Goal: Information Seeking & Learning: Learn about a topic

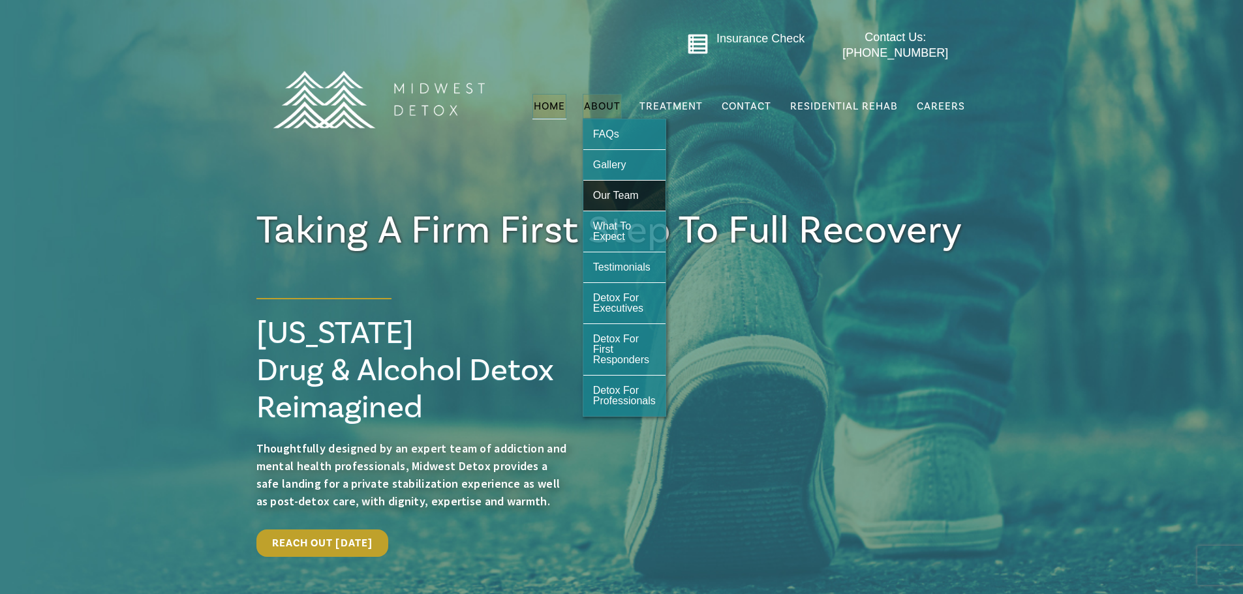
click at [607, 190] on span "Our Team" at bounding box center [616, 195] width 46 height 11
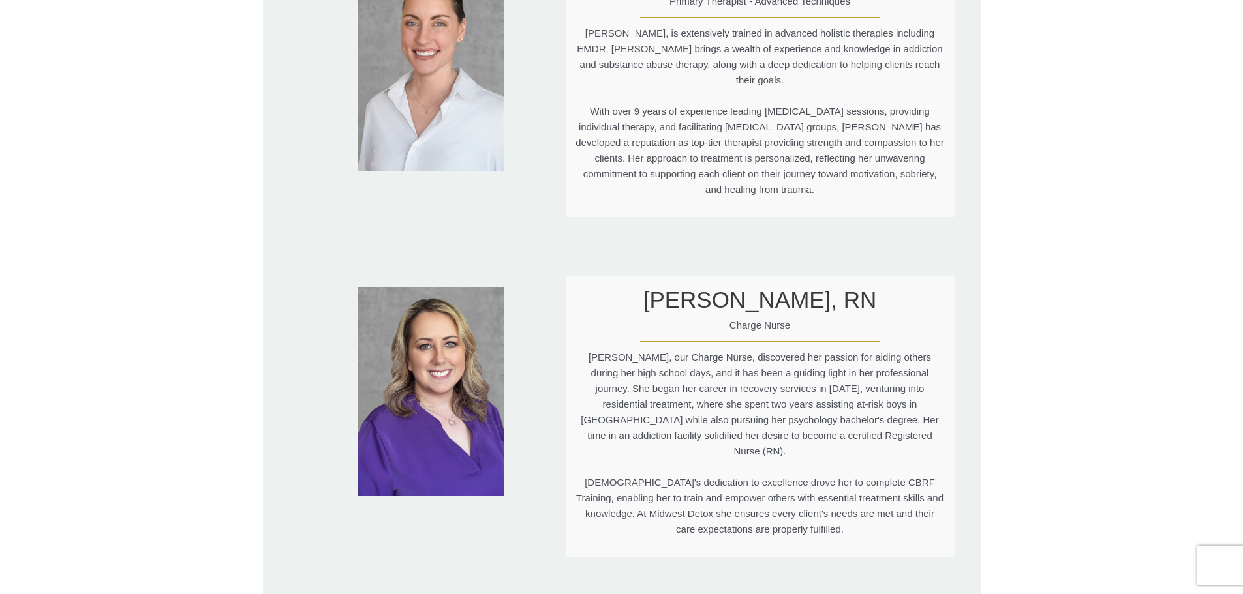
scroll to position [1675, 0]
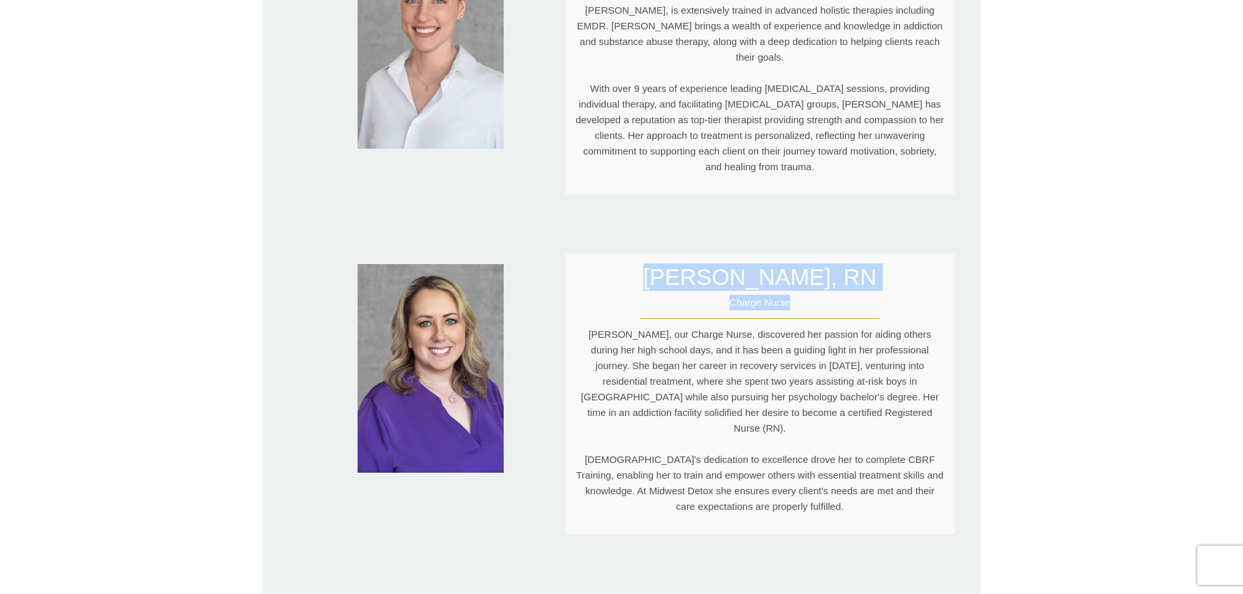
drag, startPoint x: 660, startPoint y: 247, endPoint x: 876, endPoint y: 261, distance: 215.8
click at [876, 261] on div "[PERSON_NAME], RN Charge Nurse [PERSON_NAME], our Charge Nurse, discovered her …" at bounding box center [760, 394] width 389 height 281
click at [876, 295] on span "Charge Nurse" at bounding box center [759, 303] width 369 height 16
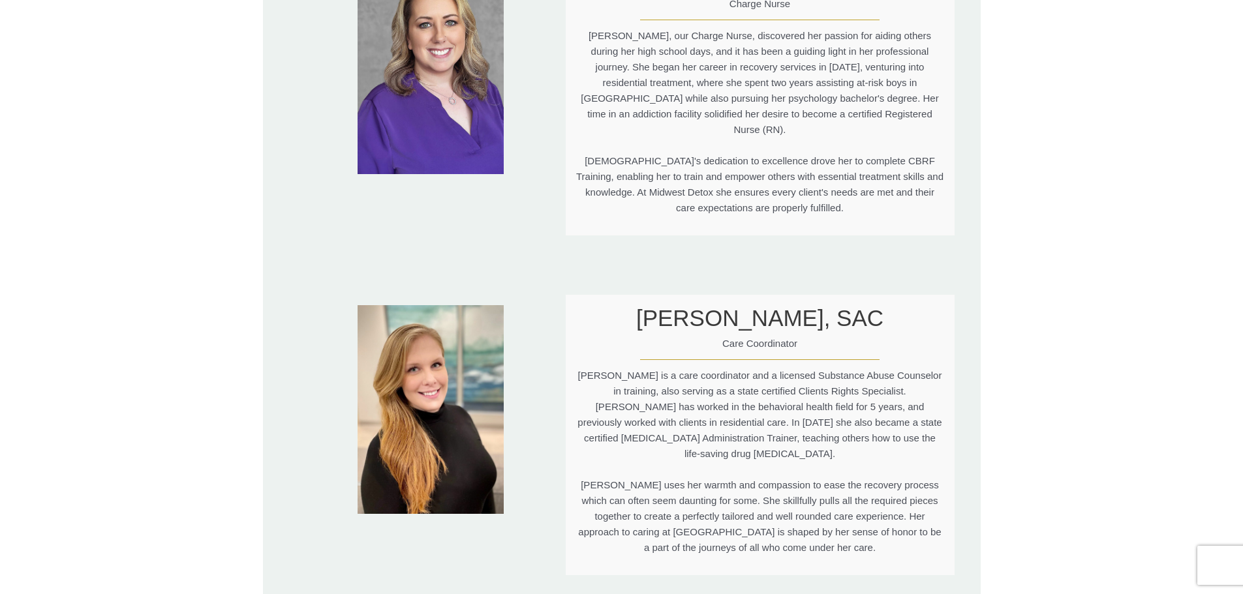
scroll to position [1979, 0]
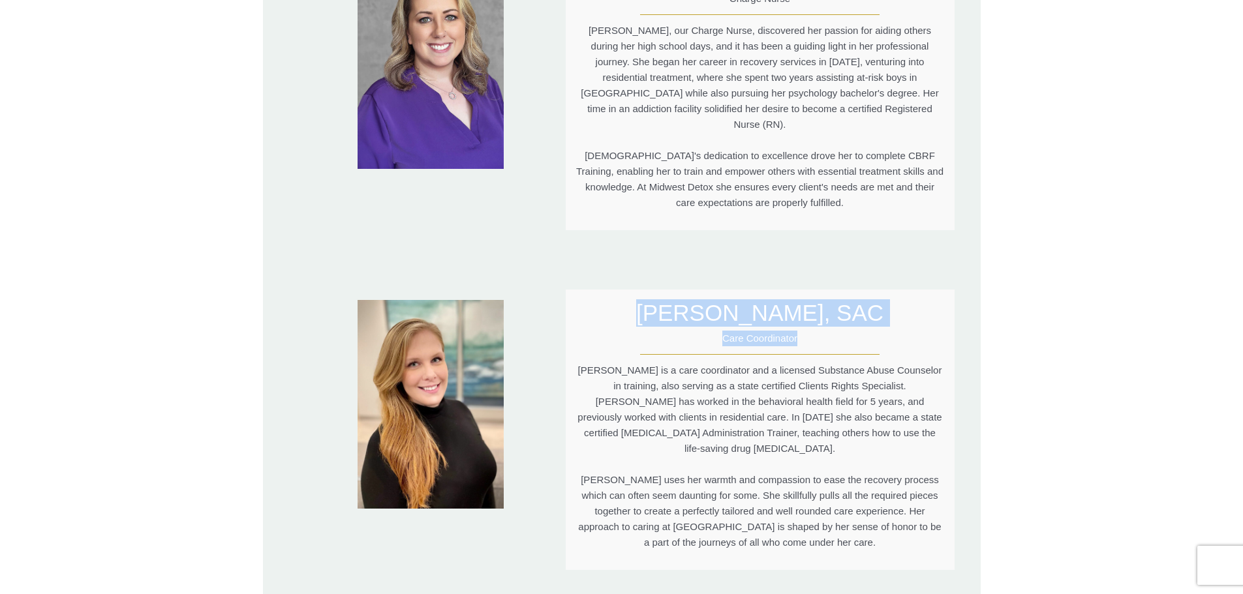
drag, startPoint x: 658, startPoint y: 256, endPoint x: 866, endPoint y: 273, distance: 208.8
click at [866, 290] on div "[PERSON_NAME], SAC Care Coordinator [PERSON_NAME] is a care coordinator and a l…" at bounding box center [760, 430] width 389 height 281
click at [866, 327] on div "Care Coordinator" at bounding box center [759, 337] width 369 height 20
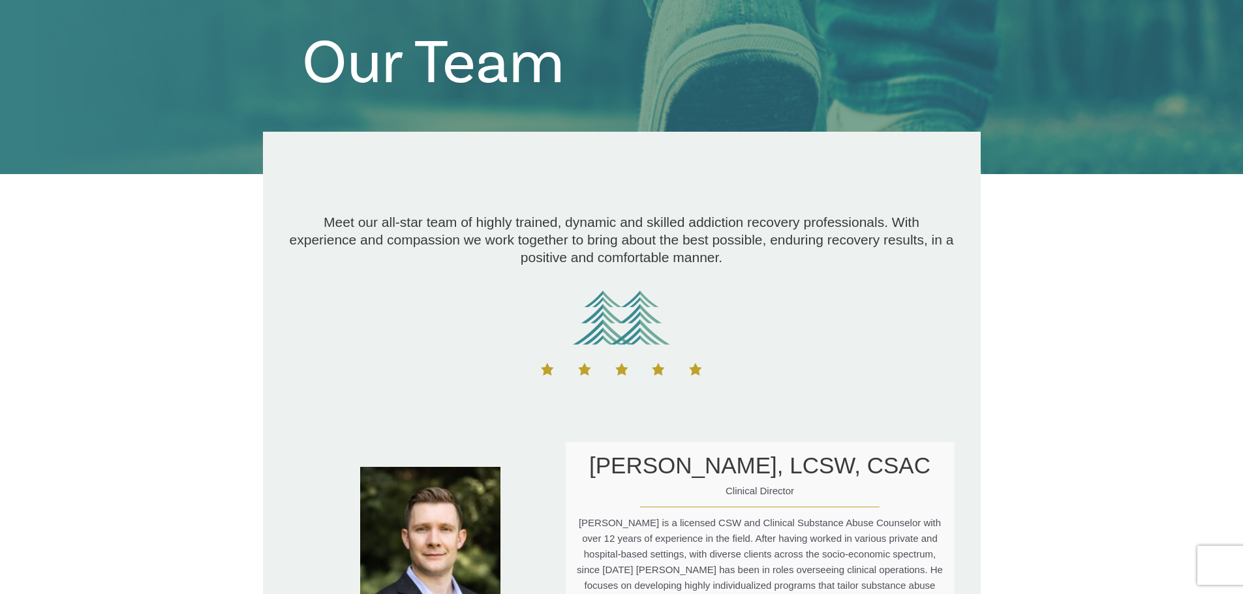
scroll to position [0, 0]
